Goal: Task Accomplishment & Management: Complete application form

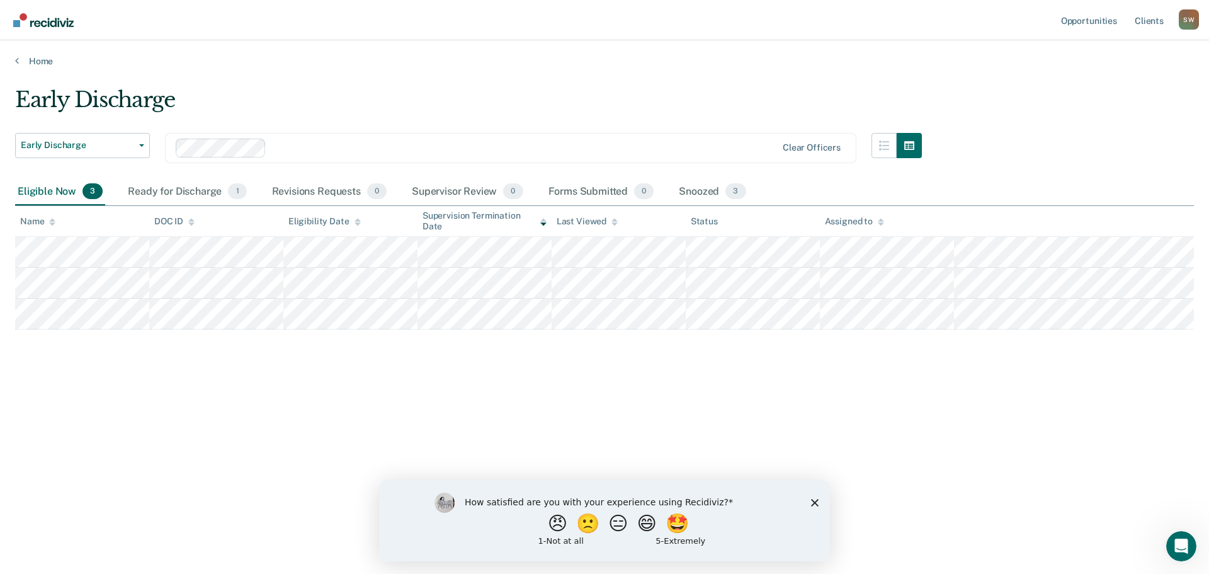
click at [815, 496] on div "How satisfied are you with your experience using Recidiviz? 😠 🙁 😑 😄 🤩 1 - Not a…" at bounding box center [604, 519] width 451 height 81
click at [814, 498] on icon "Close survey" at bounding box center [815, 502] width 8 height 8
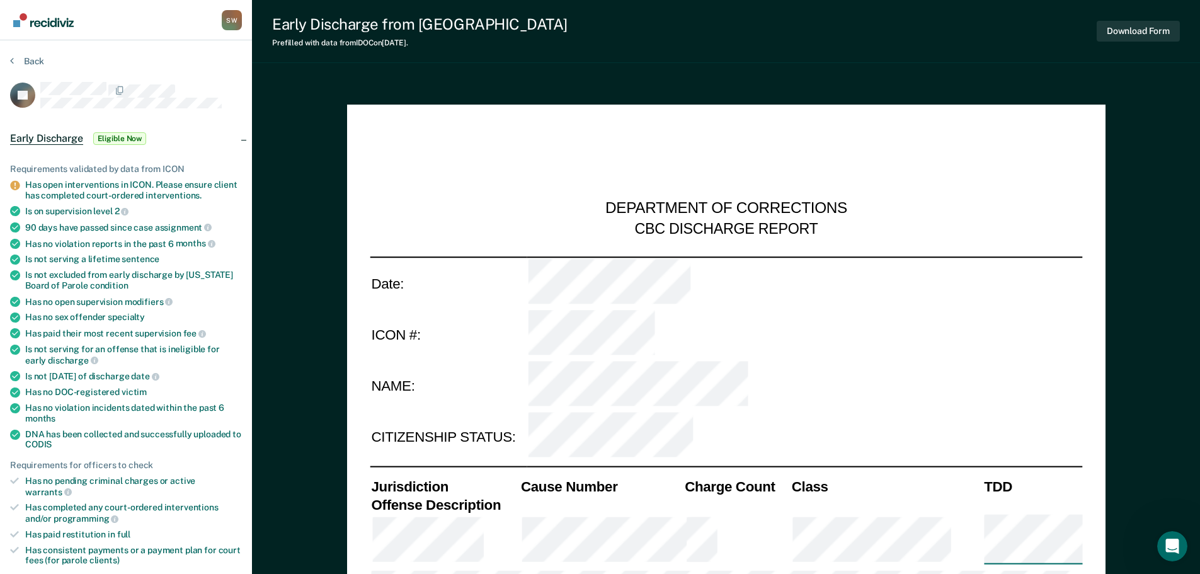
type textarea "x"
click at [20, 65] on button "Back" at bounding box center [27, 60] width 34 height 11
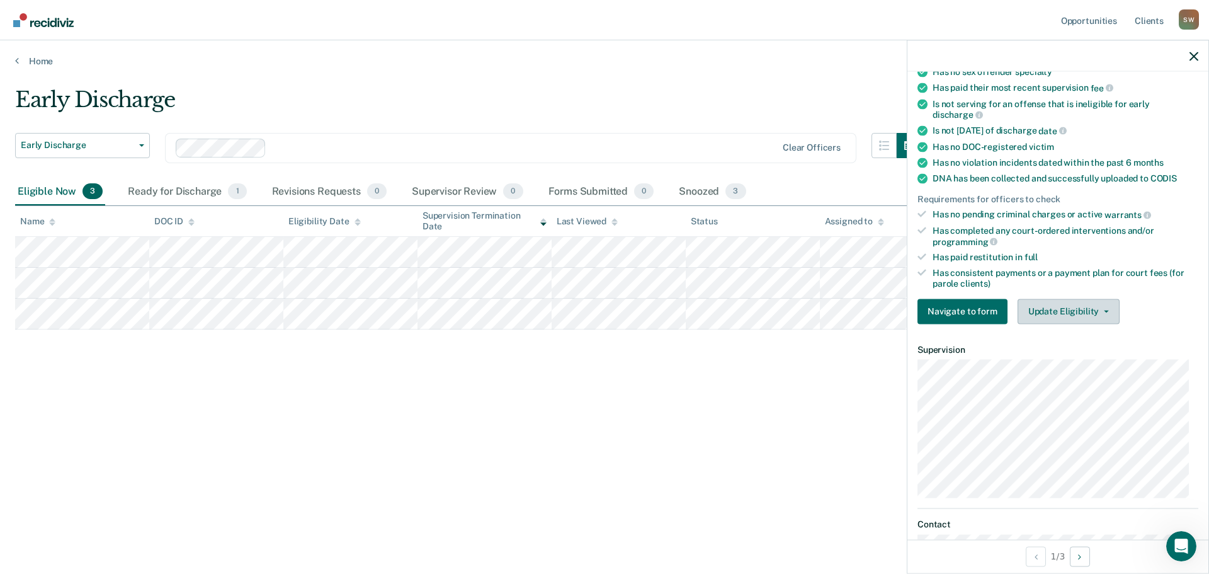
scroll to position [252, 0]
click at [1098, 305] on button "Update Eligibility" at bounding box center [1069, 309] width 102 height 25
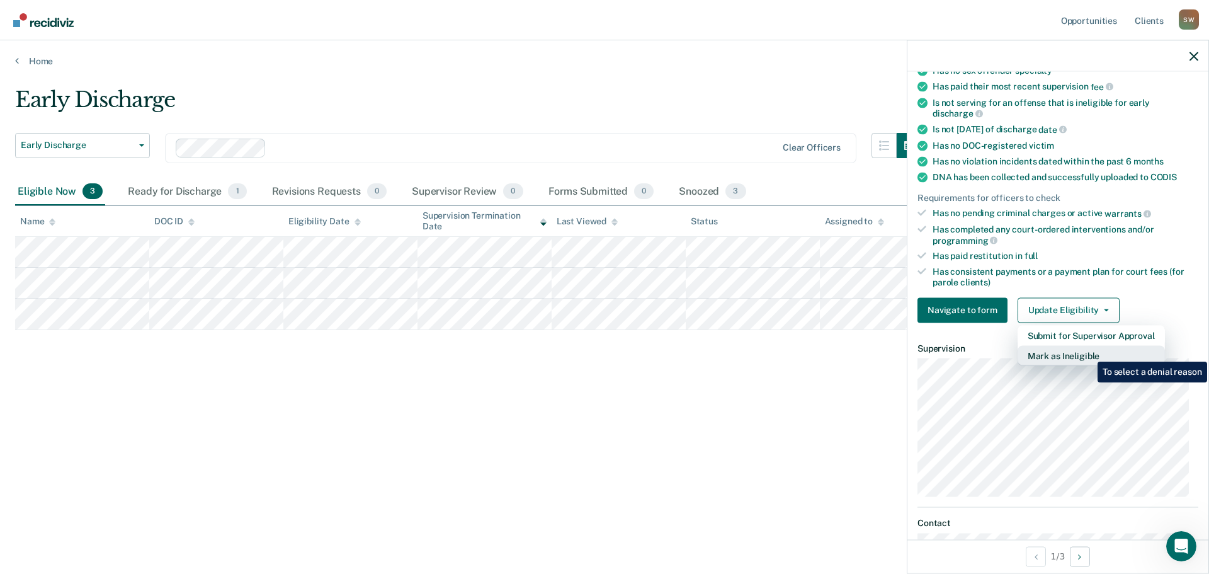
click at [1088, 352] on button "Mark as Ineligible" at bounding box center [1091, 355] width 147 height 20
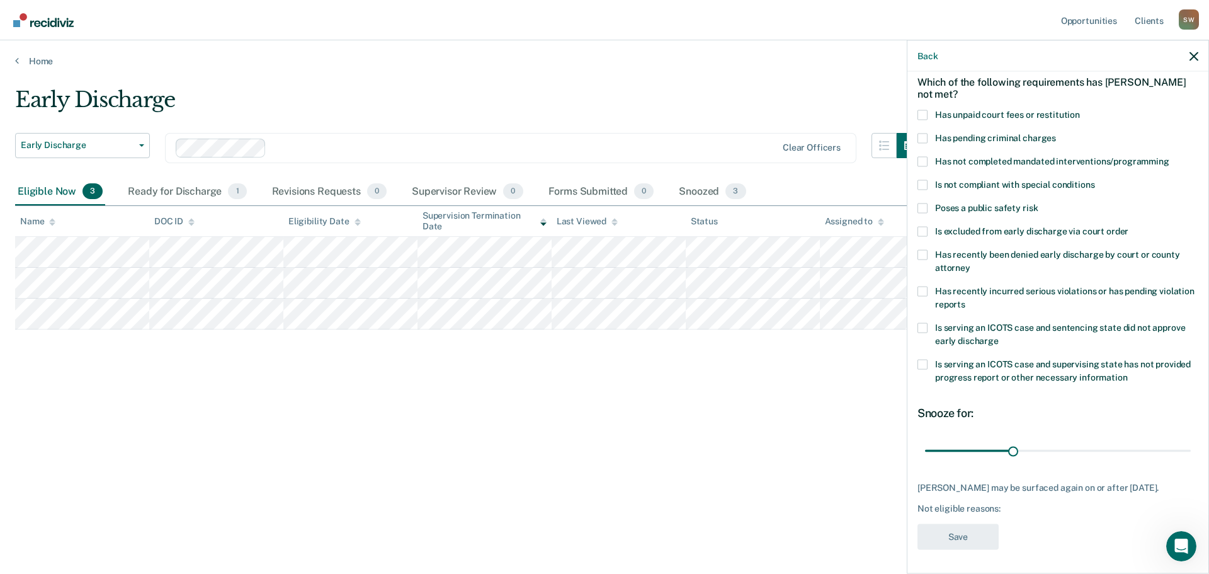
click at [922, 112] on span at bounding box center [923, 115] width 10 height 10
click at [1080, 110] on input "Has unpaid court fees or restitution" at bounding box center [1080, 110] width 0 height 0
drag, startPoint x: 950, startPoint y: 448, endPoint x: 970, endPoint y: 460, distance: 22.6
click at [970, 460] on input "range" at bounding box center [1058, 451] width 266 height 22
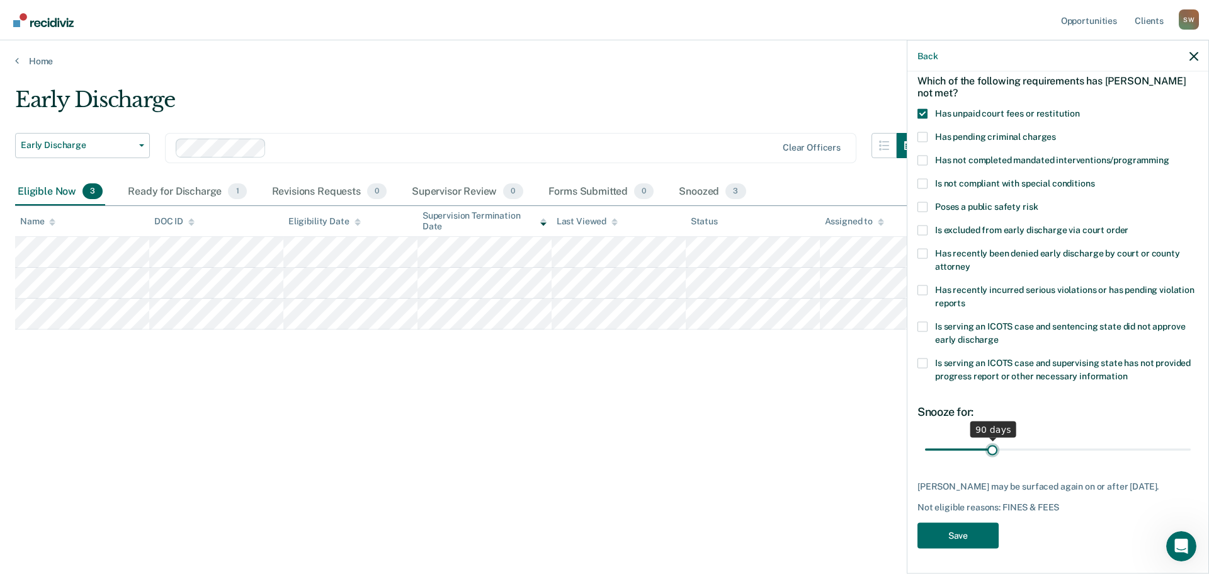
drag, startPoint x: 969, startPoint y: 439, endPoint x: 991, endPoint y: 445, distance: 22.9
type input "90"
click at [991, 445] on input "range" at bounding box center [1058, 449] width 266 height 22
click at [947, 535] on button "Save" at bounding box center [958, 535] width 81 height 26
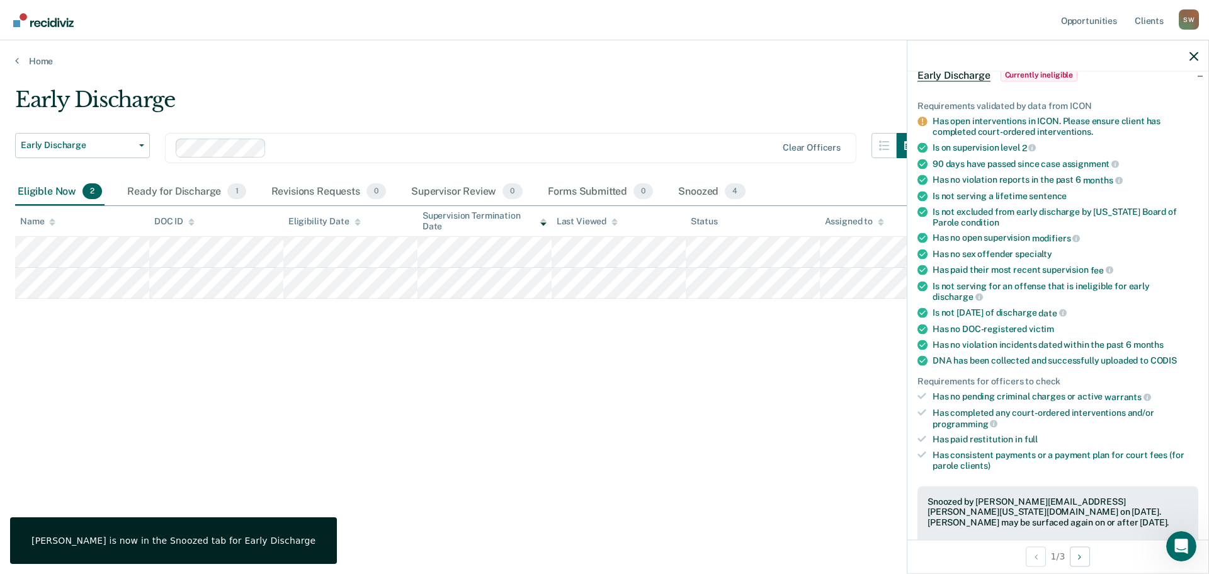
click at [1192, 62] on div at bounding box center [1058, 55] width 301 height 31
click at [1191, 52] on icon "button" at bounding box center [1194, 56] width 9 height 9
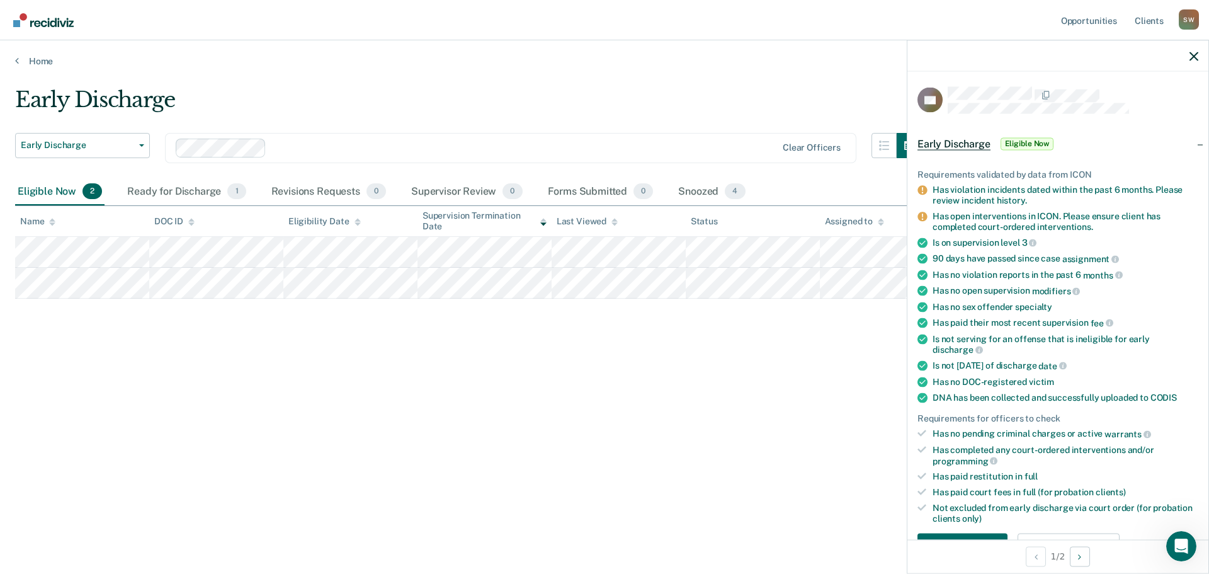
scroll to position [126, 0]
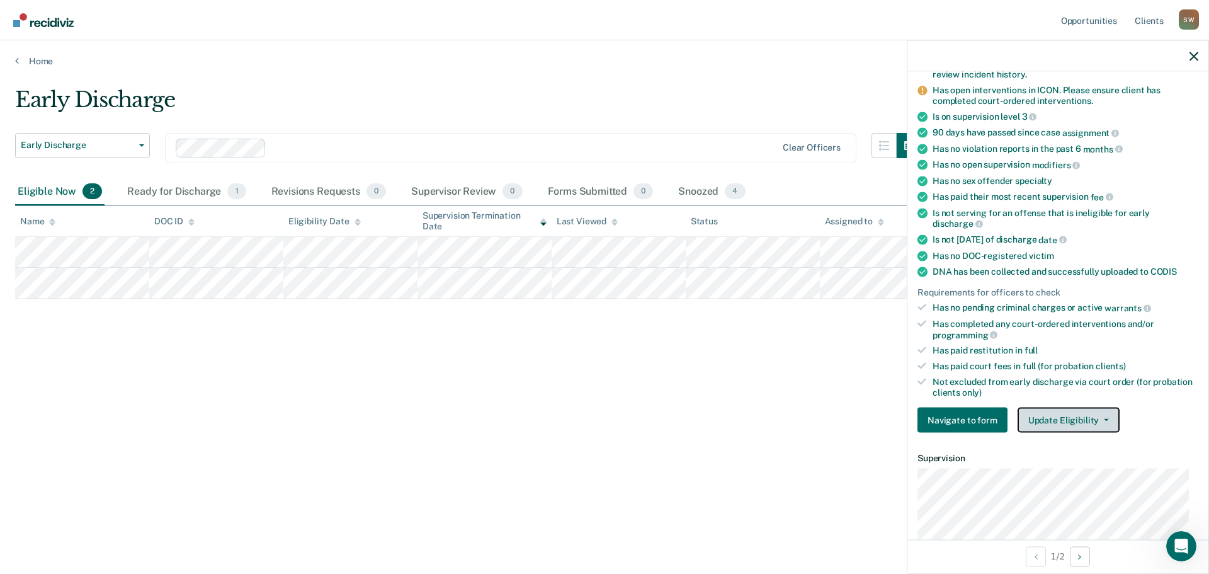
click at [1085, 419] on button "Update Eligibility" at bounding box center [1069, 420] width 102 height 25
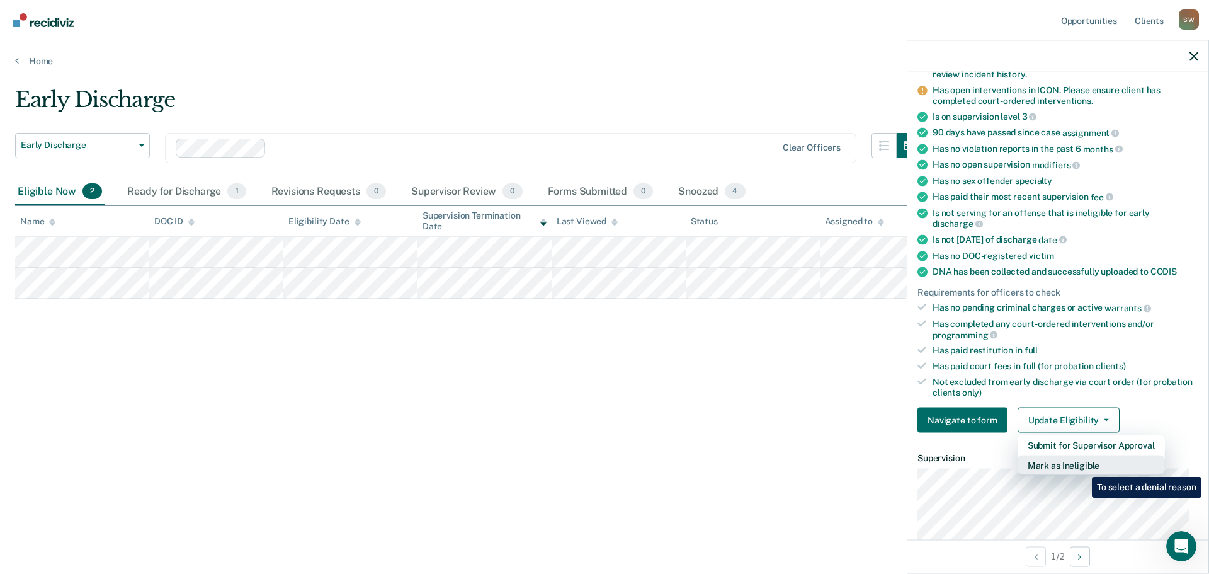
click at [1083, 467] on button "Mark as Ineligible" at bounding box center [1091, 465] width 147 height 20
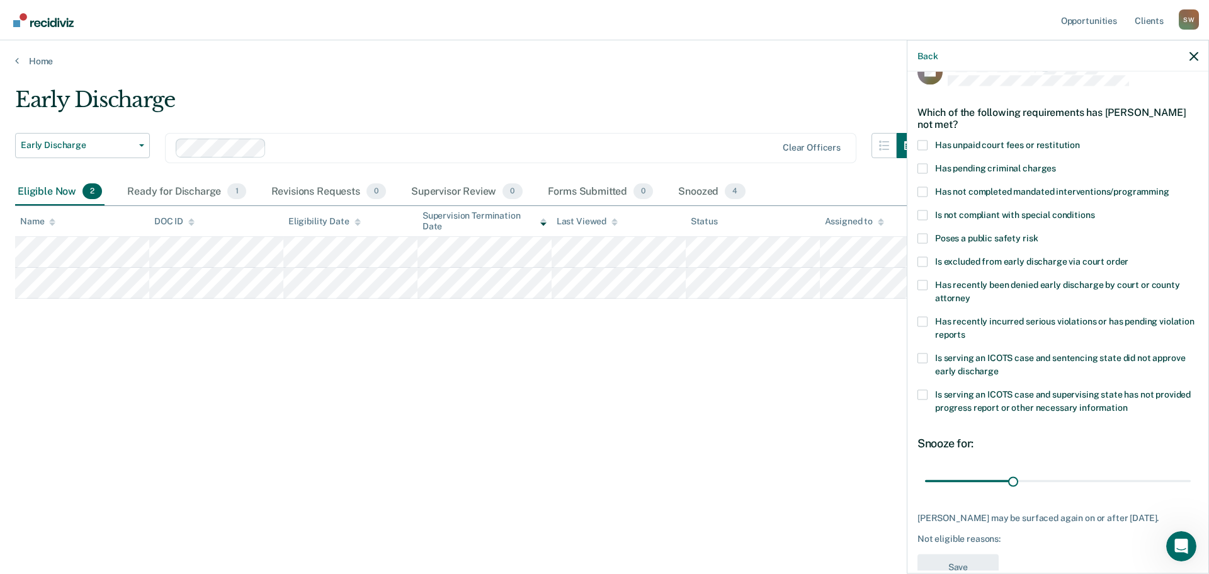
scroll to position [6, 0]
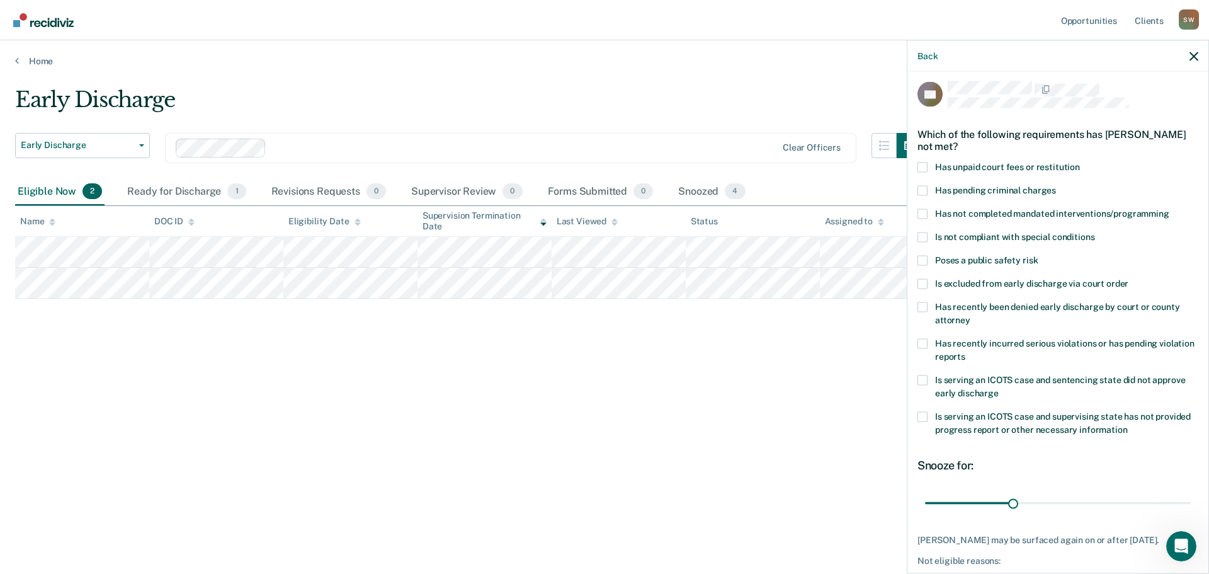
click at [925, 165] on span at bounding box center [923, 167] width 10 height 10
click at [1080, 162] on input "Has unpaid court fees or restitution" at bounding box center [1080, 162] width 0 height 0
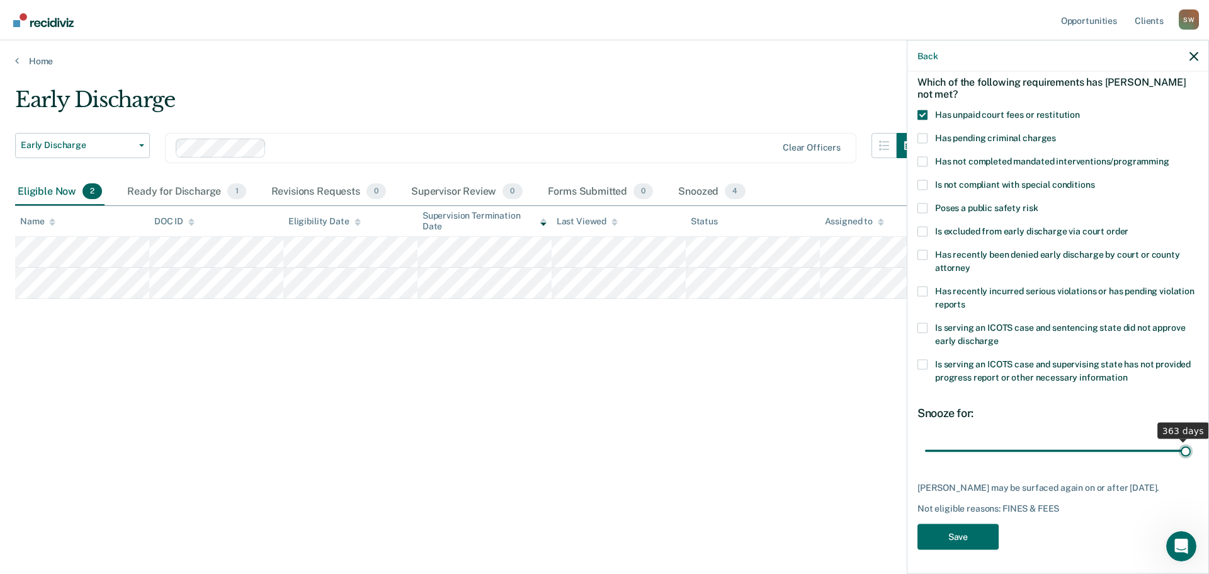
scroll to position [69, 0]
drag, startPoint x: 953, startPoint y: 438, endPoint x: 1187, endPoint y: 443, distance: 234.3
click at [1187, 443] on input "range" at bounding box center [1058, 449] width 266 height 22
drag, startPoint x: 1178, startPoint y: 440, endPoint x: 1052, endPoint y: 447, distance: 126.8
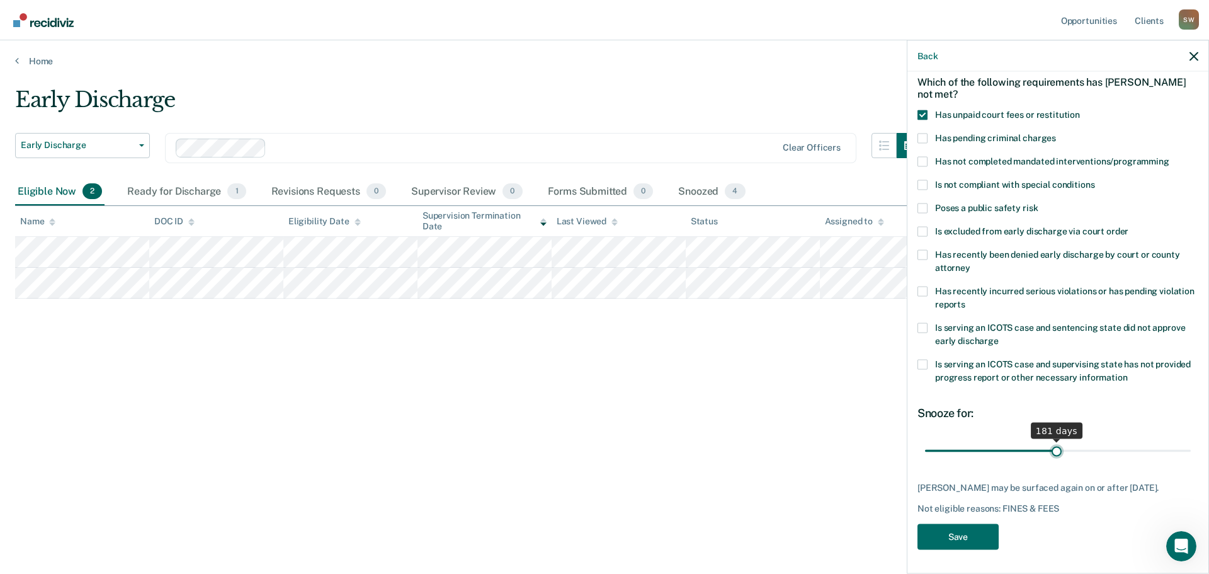
type input "181"
click at [1052, 447] on input "range" at bounding box center [1058, 451] width 266 height 22
click at [963, 540] on button "Save" at bounding box center [958, 536] width 81 height 26
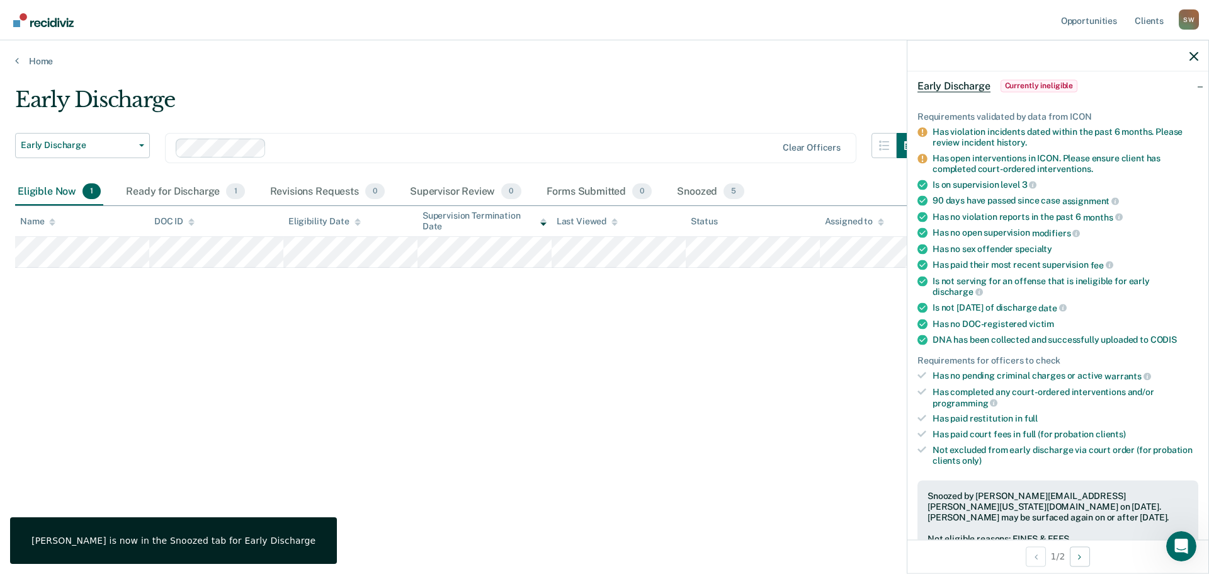
click at [1190, 67] on div at bounding box center [1058, 55] width 301 height 31
click at [1194, 54] on icon "button" at bounding box center [1194, 56] width 9 height 9
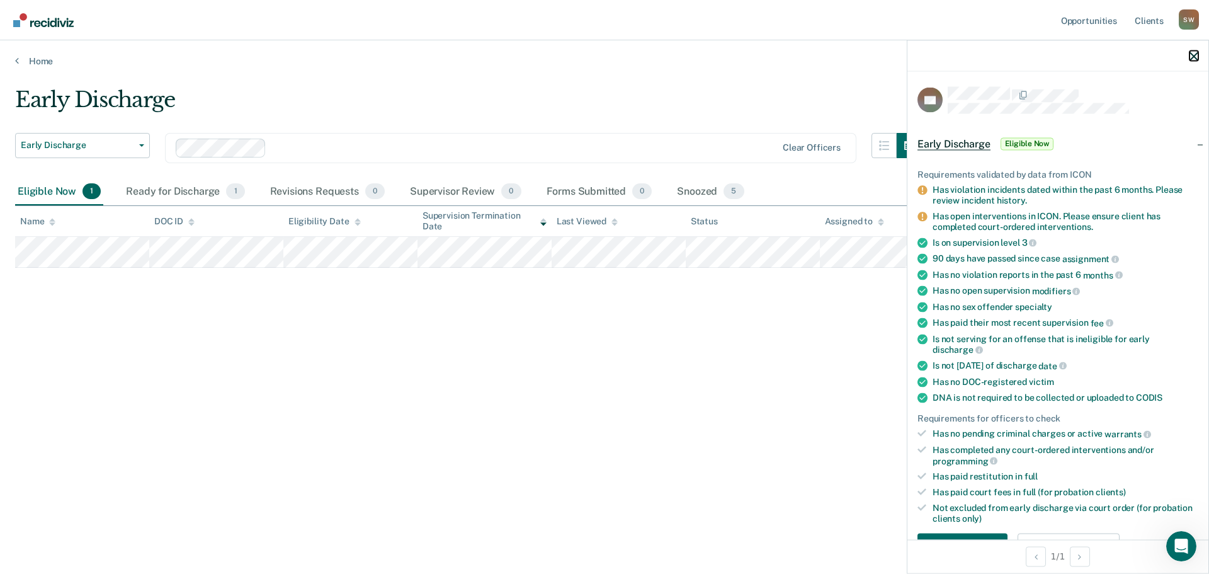
click at [1194, 59] on icon "button" at bounding box center [1194, 56] width 9 height 9
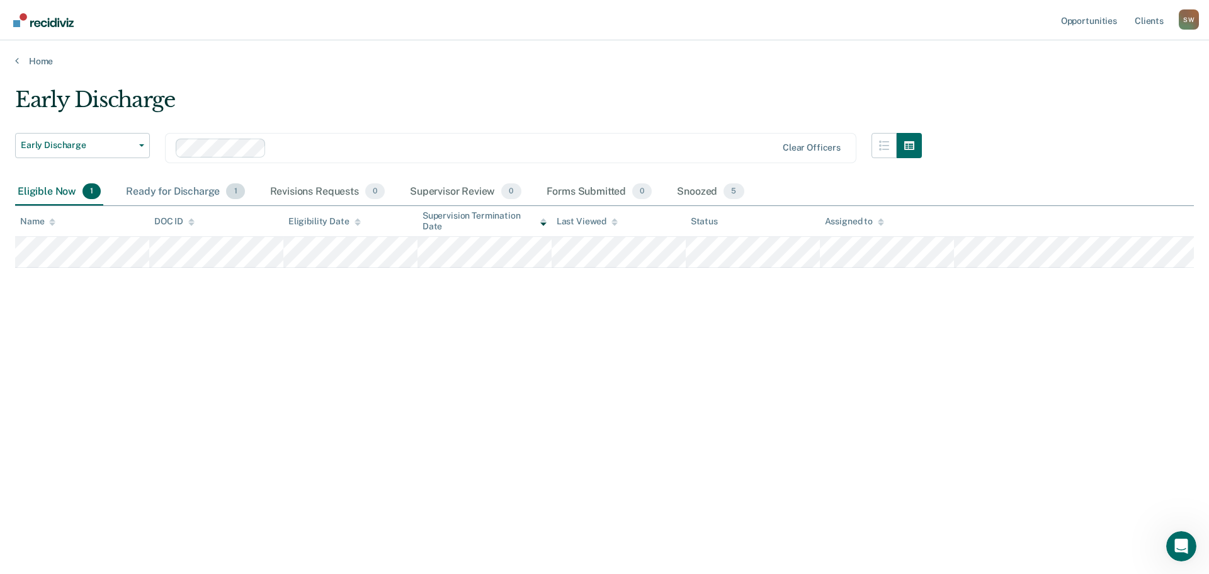
click at [184, 193] on div "Ready for Discharge 1" at bounding box center [184, 192] width 123 height 28
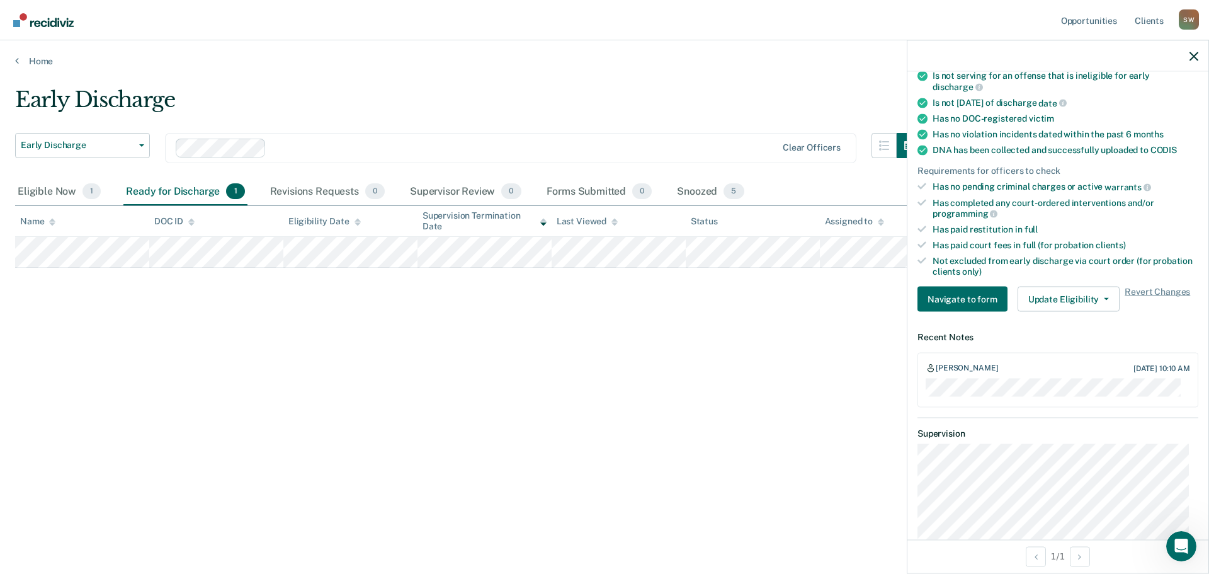
scroll to position [205, 0]
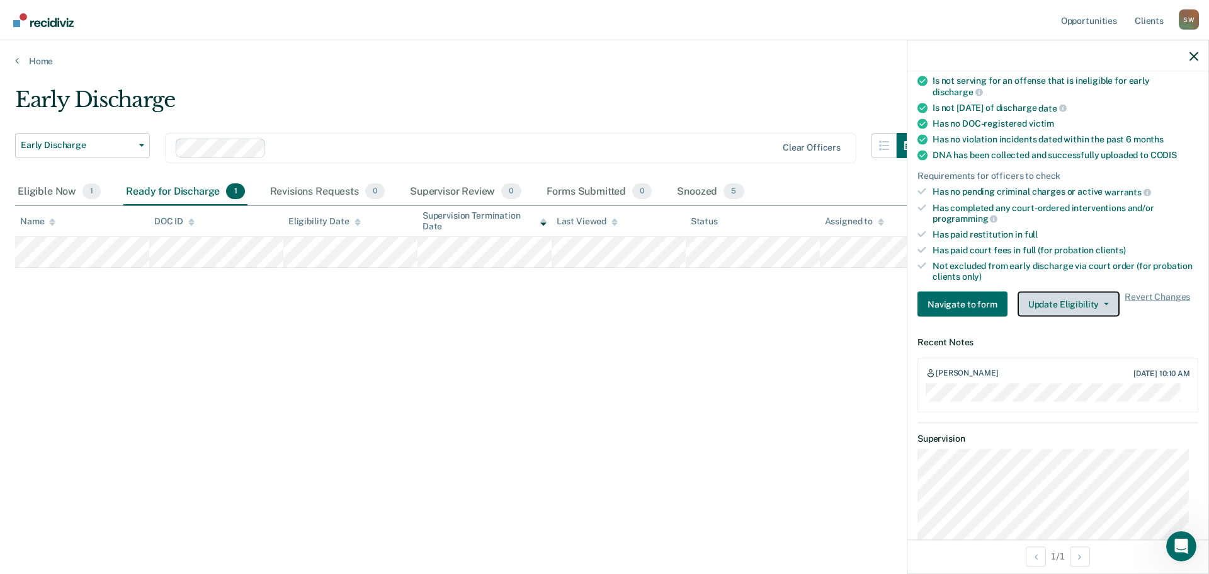
click at [1099, 303] on span "button" at bounding box center [1104, 304] width 10 height 3
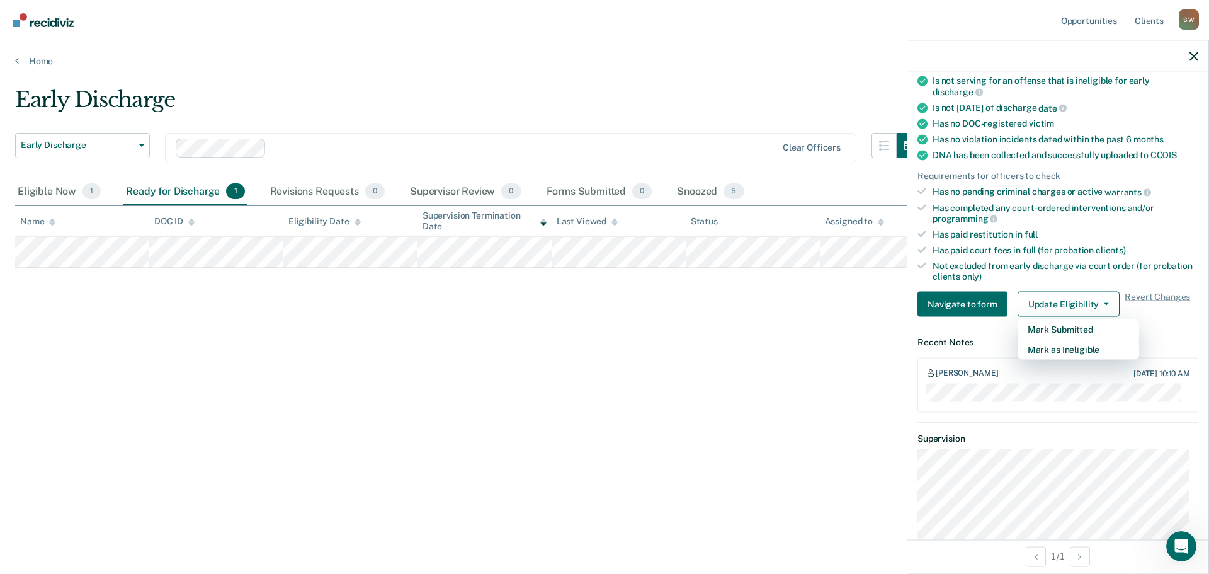
click at [782, 387] on div "Early Discharge Early Discharge Early Discharge Clear officers Eligible Now 1 R…" at bounding box center [604, 283] width 1179 height 392
click at [1172, 292] on span "Revert Changes" at bounding box center [1158, 304] width 66 height 25
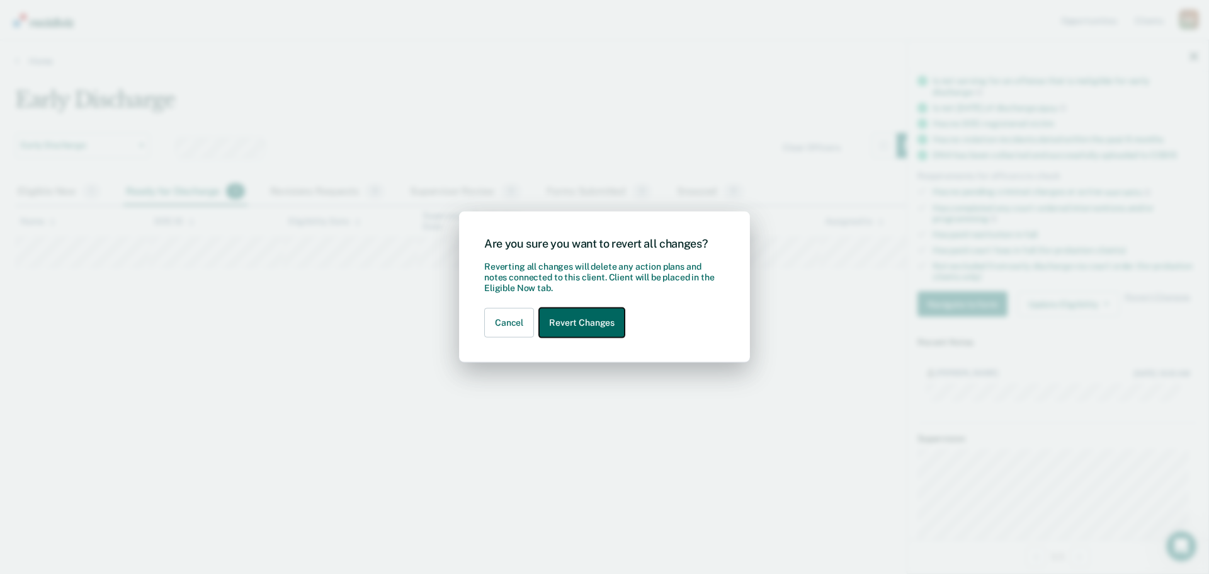
click at [561, 324] on button "Revert Changes" at bounding box center [582, 323] width 86 height 30
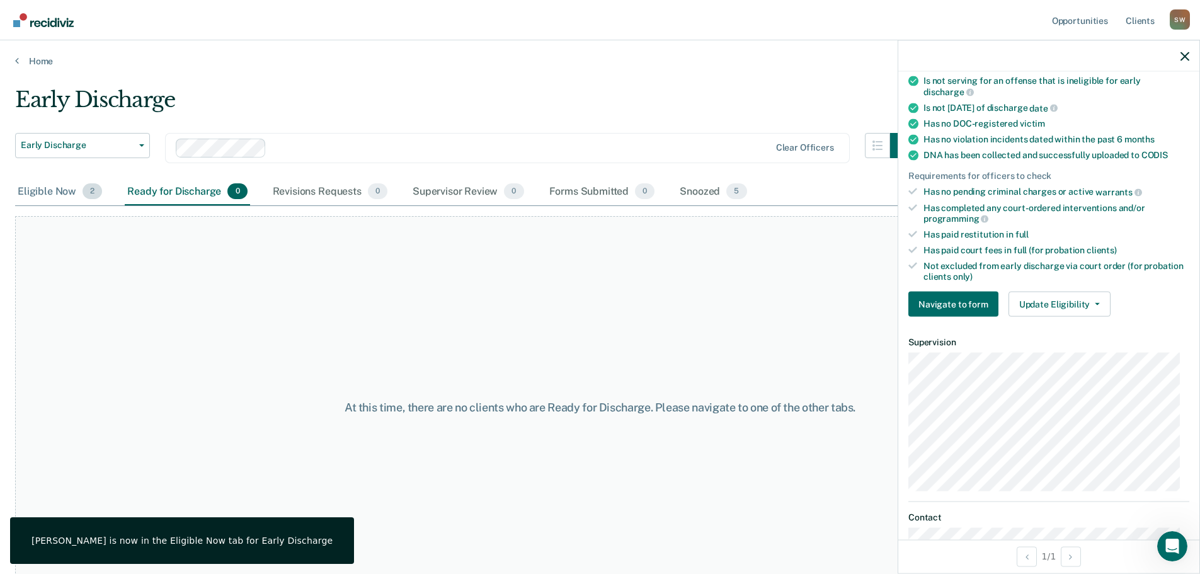
click at [49, 193] on div "Eligible Now 2" at bounding box center [59, 192] width 89 height 28
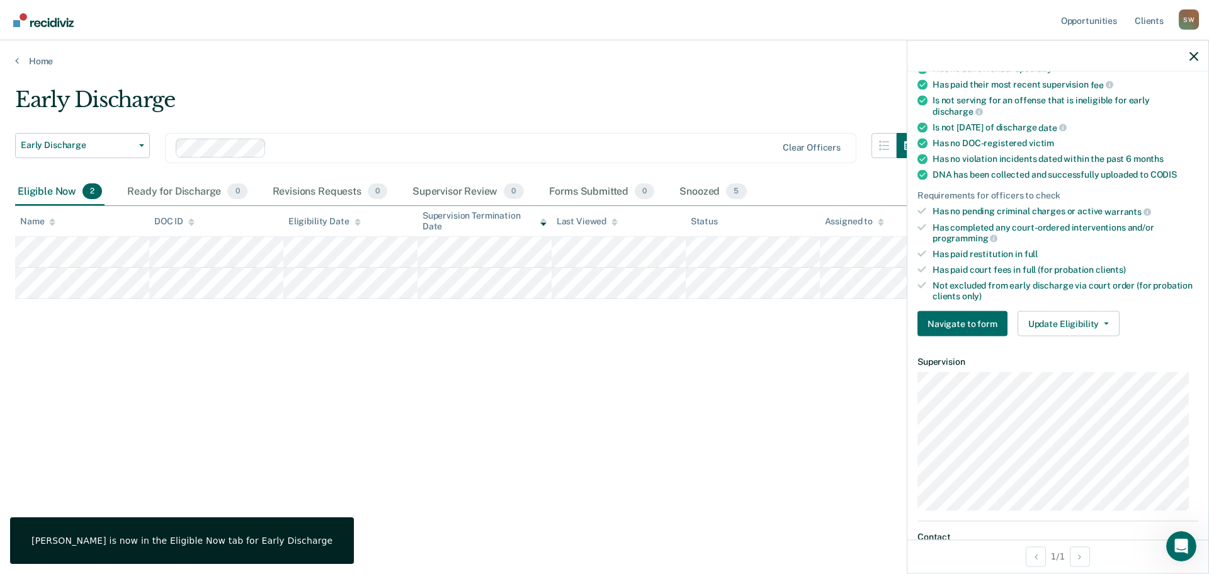
scroll to position [189, 0]
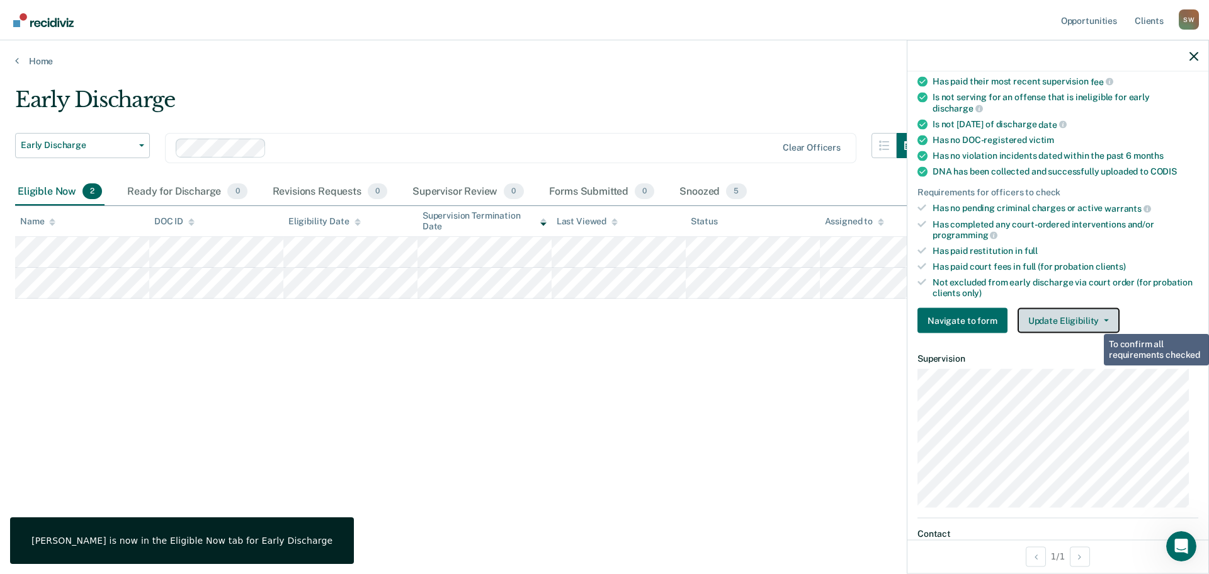
click at [1087, 319] on button "Update Eligibility" at bounding box center [1069, 320] width 102 height 25
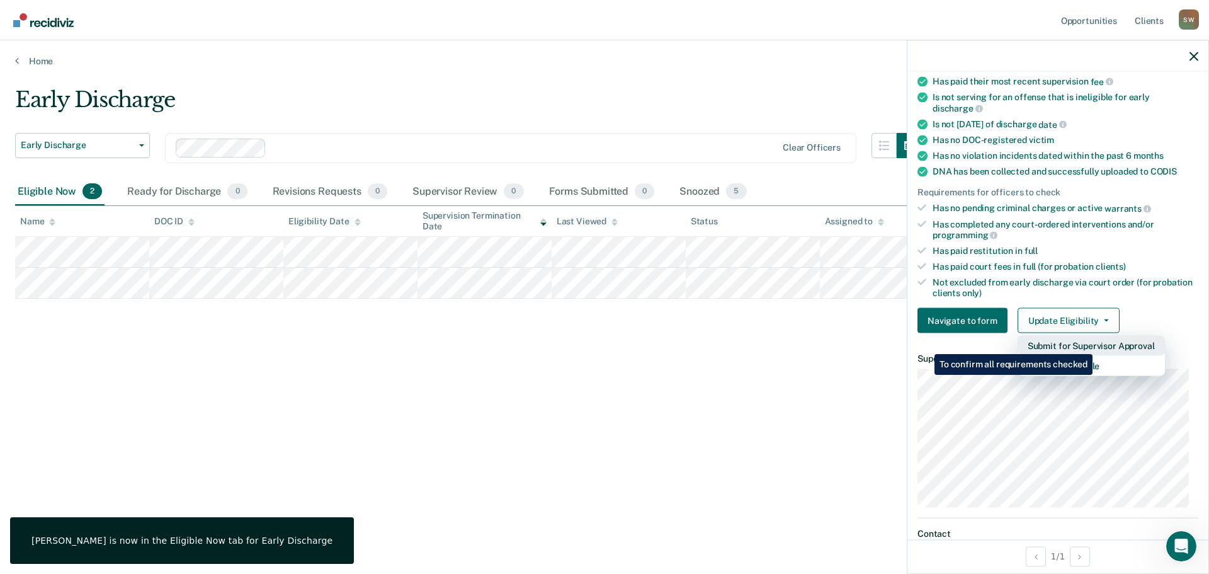
click at [1095, 345] on button "Submit for Supervisor Approval" at bounding box center [1091, 346] width 147 height 20
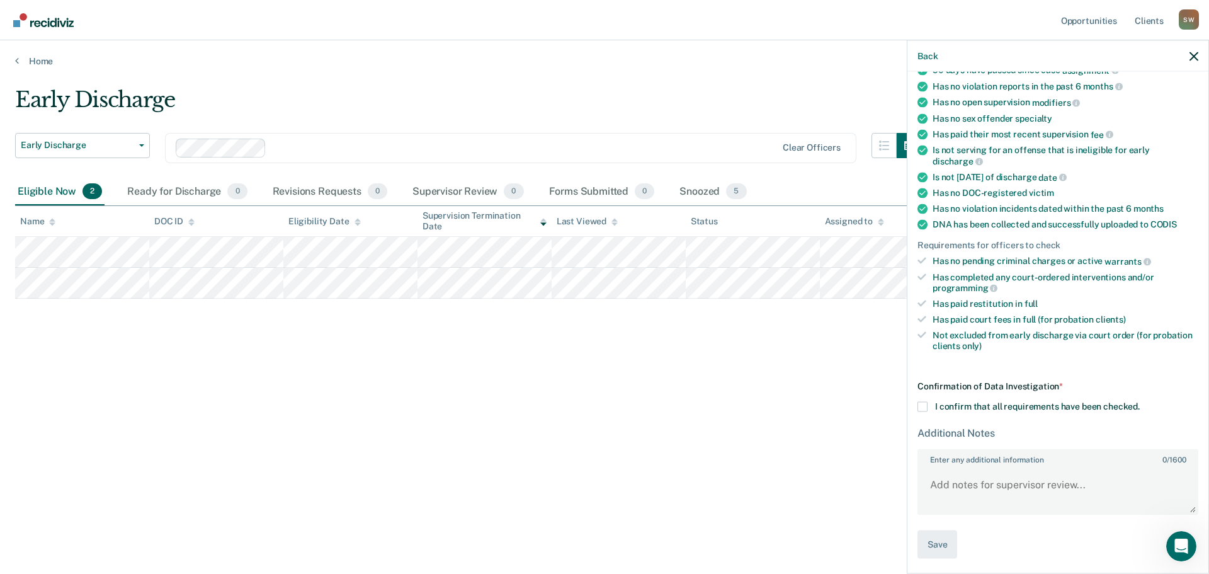
scroll to position [137, 0]
click at [925, 404] on span at bounding box center [923, 406] width 10 height 10
click at [1140, 401] on input "I confirm that all requirements have been checked." at bounding box center [1140, 401] width 0 height 0
click at [969, 483] on textarea "Enter any additional information 0 / 1600" at bounding box center [1058, 488] width 278 height 47
click at [982, 483] on textarea "Enter any additional information 0 / 1600" at bounding box center [1058, 488] width 278 height 47
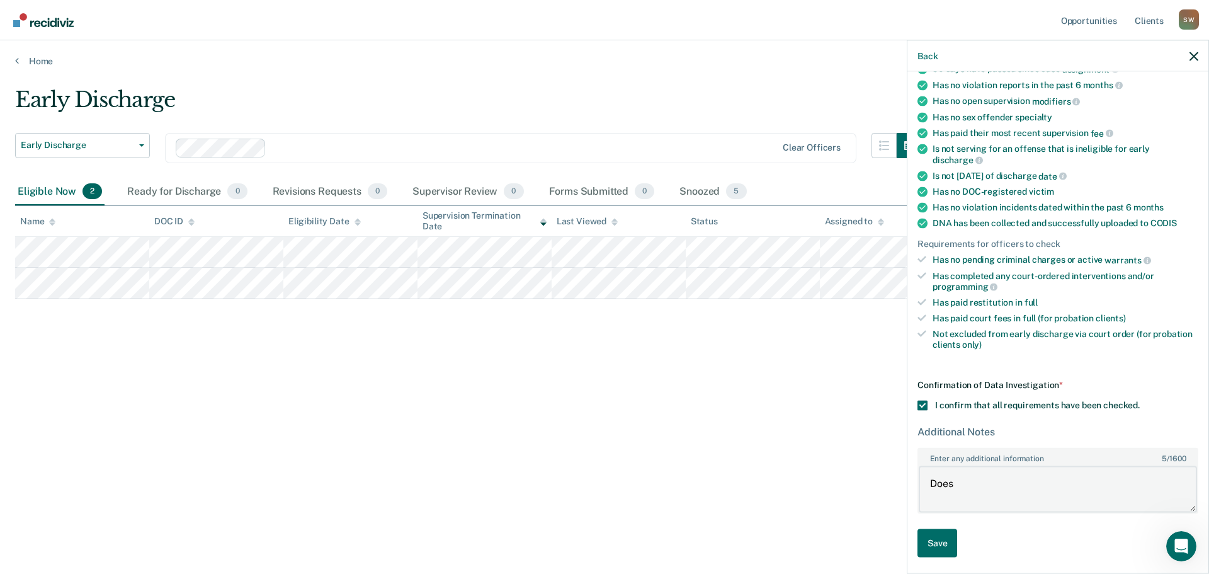
type textarea "Does"
